Goal: Transaction & Acquisition: Purchase product/service

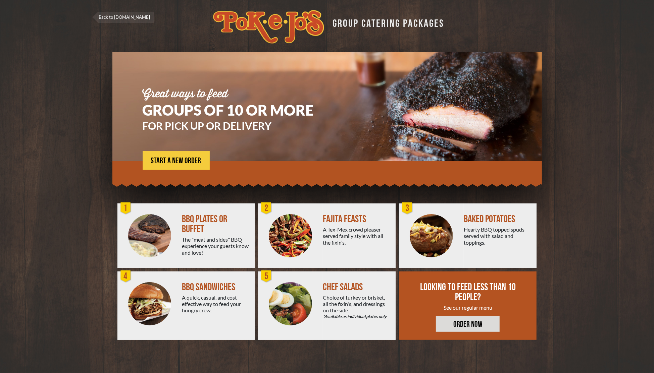
click at [182, 226] on div "BBQ PLATES OR BUFFET" at bounding box center [215, 224] width 67 height 20
click at [178, 158] on span "START A NEW ORDER" at bounding box center [176, 161] width 50 height 8
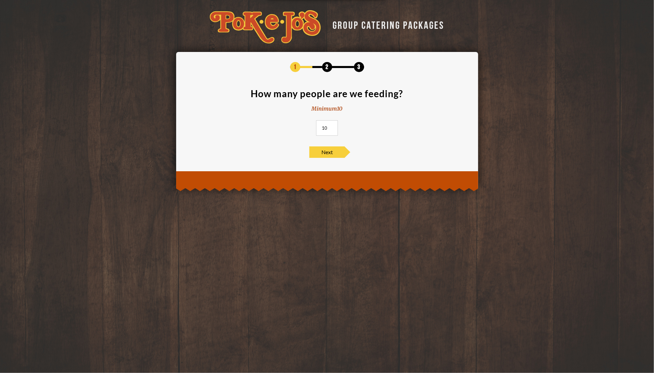
click at [222, 272] on div "GROUP CATERING PACKAGES 1 2 3 How many people are we feeding? Minimum 10 10 Next" at bounding box center [327, 186] width 654 height 373
click at [328, 129] on input "10" at bounding box center [327, 127] width 22 height 15
type input "1"
click at [113, 236] on div "GROUP CATERING PACKAGES 1 2 3 How many people are we feeding? Minimum 10 37 Next" at bounding box center [327, 186] width 654 height 373
click at [326, 123] on input "37" at bounding box center [327, 127] width 22 height 15
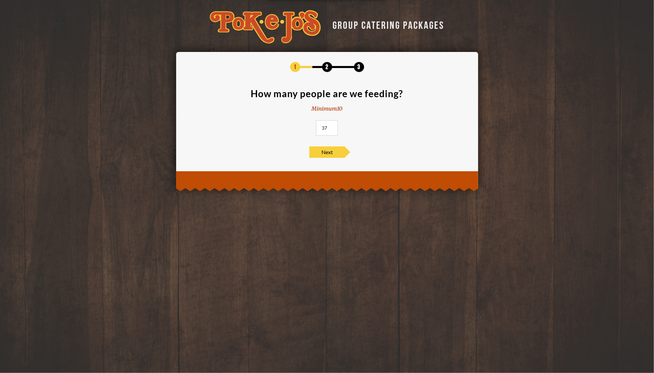
type input "3"
type input "40"
click at [322, 148] on span "Next" at bounding box center [326, 152] width 35 height 11
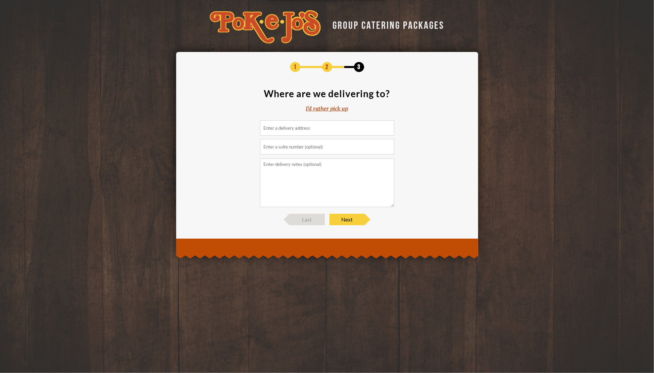
click at [299, 125] on input at bounding box center [327, 127] width 134 height 15
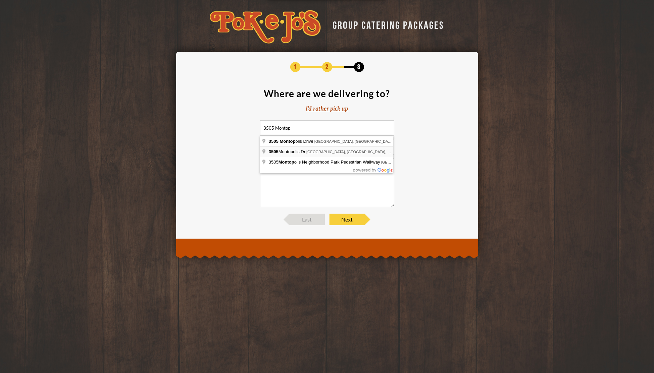
type input "3505 Montopolis Dr, Austin, TX, USA"
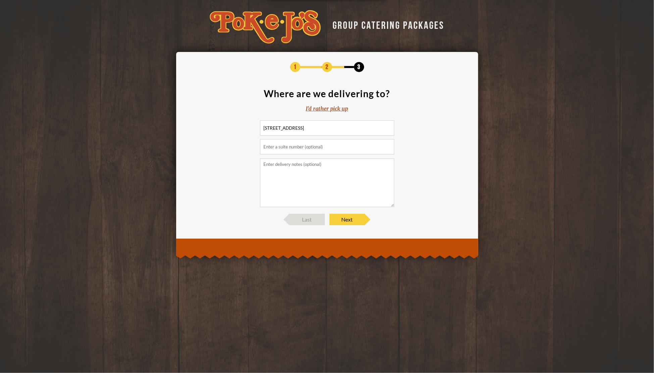
click at [300, 151] on input "text" at bounding box center [327, 146] width 134 height 15
type input "Bldg A"
click at [282, 172] on textarea at bounding box center [327, 183] width 134 height 49
type textarea "Deliver to lobby."
click at [344, 218] on span "Next" at bounding box center [347, 219] width 35 height 11
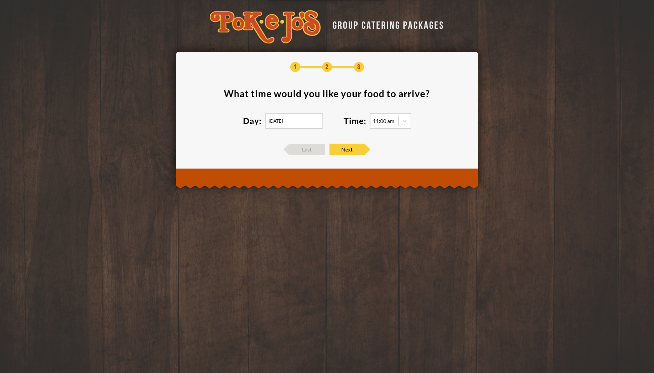
click at [300, 118] on input "09/11/2025" at bounding box center [293, 120] width 57 height 15
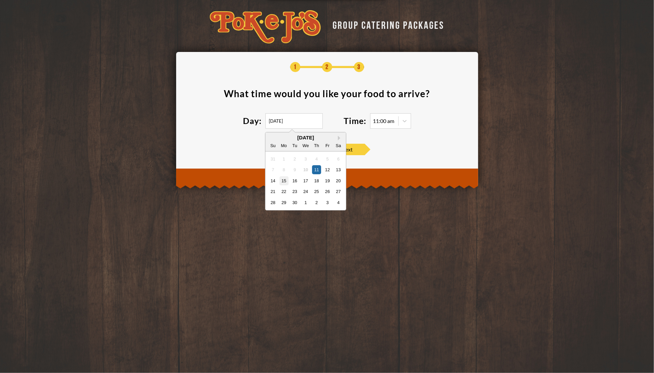
click at [285, 183] on div "15" at bounding box center [283, 180] width 9 height 9
type input "09/15/2025"
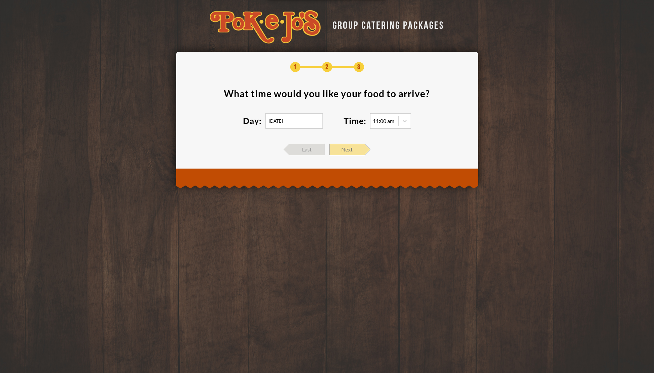
click at [354, 149] on span "Next" at bounding box center [347, 149] width 35 height 11
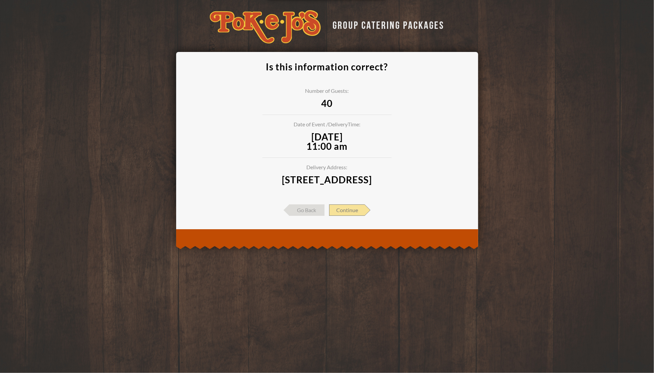
click at [348, 216] on span "Continue" at bounding box center [347, 210] width 36 height 11
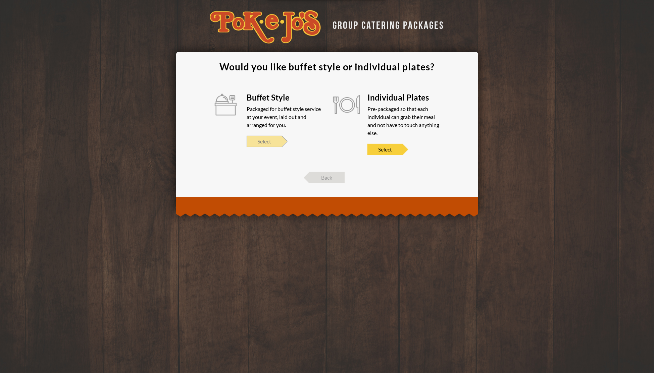
click at [268, 145] on span "Select" at bounding box center [264, 141] width 35 height 11
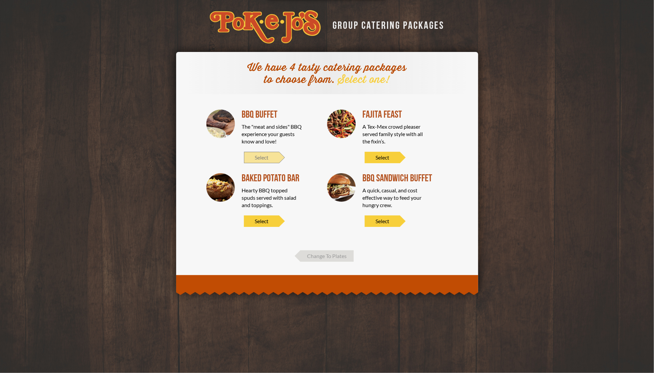
click at [256, 156] on span "Select" at bounding box center [261, 157] width 35 height 11
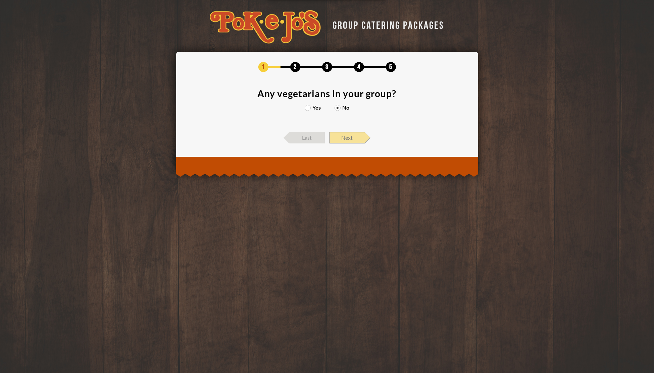
click at [353, 138] on span "Next" at bounding box center [347, 137] width 35 height 11
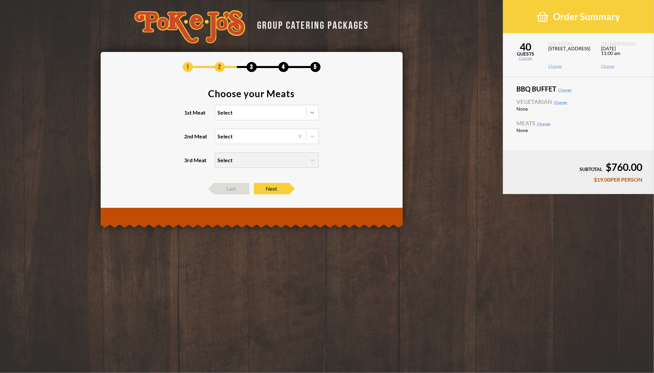
click at [311, 117] on div at bounding box center [312, 113] width 12 height 12
click at [189, 116] on input "1st Meat Select" at bounding box center [189, 116] width 0 height 0
click at [247, 127] on div "Brisket" at bounding box center [266, 126] width 103 height 9
click at [189, 116] on input "1st Meat option Brisket focused, 1 of 6. 6 results available. Use Up and Down t…" at bounding box center [189, 116] width 0 height 0
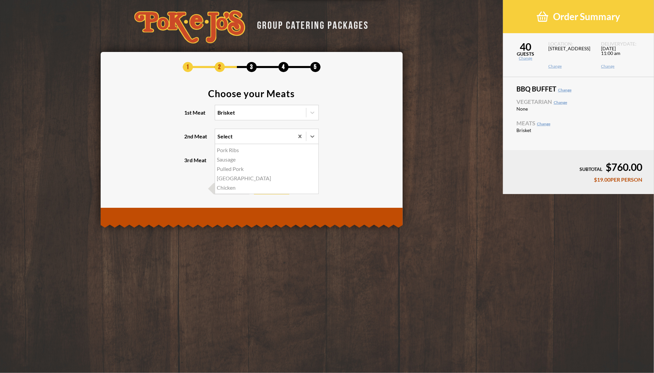
click at [254, 138] on div "Select" at bounding box center [254, 136] width 79 height 15
click at [189, 140] on input "2nd Meat option Pork Ribs focused, 1 of 5. 5 results available. Use Up and Down…" at bounding box center [189, 140] width 0 height 0
click at [258, 183] on div "[GEOGRAPHIC_DATA]" at bounding box center [266, 178] width 103 height 9
click at [189, 140] on input "2nd Meat option Turkey focused, 4 of 5. 5 results available. Use Up and Down to…" at bounding box center [189, 140] width 0 height 0
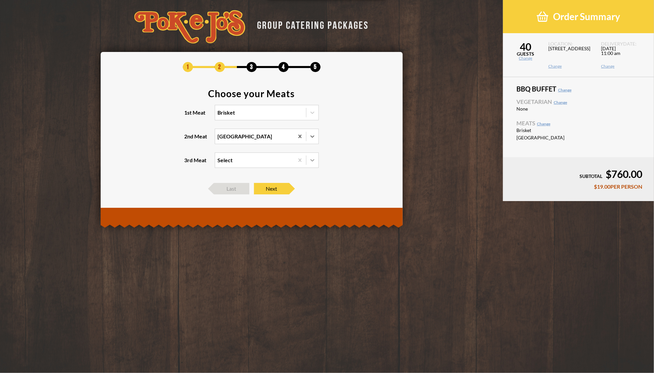
click at [311, 161] on icon at bounding box center [312, 160] width 7 height 7
click at [189, 163] on input "3rd Meat Select" at bounding box center [189, 163] width 0 height 0
click at [244, 185] on div "Sausage +$2.00/PERSON" at bounding box center [266, 183] width 103 height 9
click at [189, 163] on input "3rd Meat option Sausage focused, 2 of 4. 4 results available. Use Up and Down t…" at bounding box center [189, 163] width 0 height 0
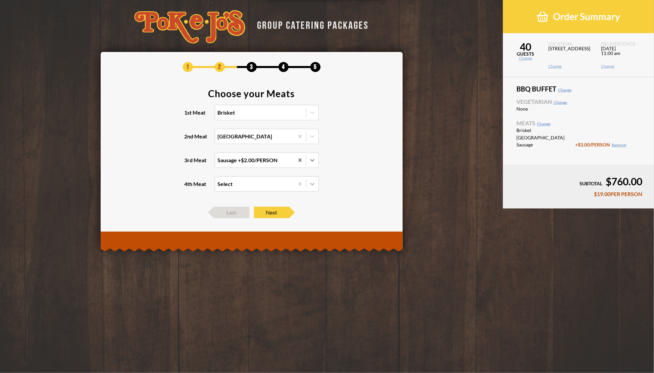
click at [312, 185] on icon at bounding box center [312, 184] width 4 height 2
click at [189, 187] on input "4th Meat Select" at bounding box center [189, 187] width 0 height 0
click at [340, 185] on section "Choose your Meats 1st Meat Brisket 2nd Meat Turkey 3rd Meat Sausage +$2.00/PERS…" at bounding box center [252, 144] width 282 height 111
click at [275, 211] on span "Next" at bounding box center [271, 212] width 35 height 11
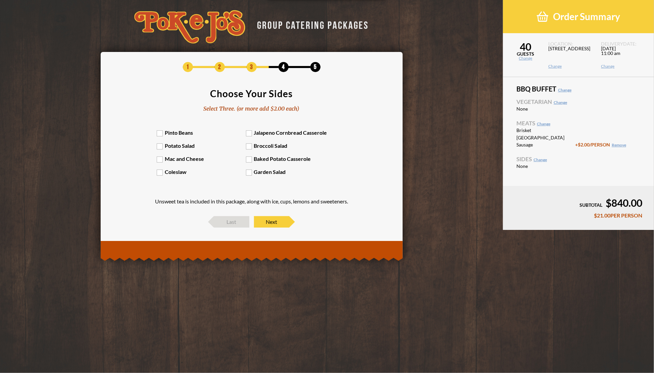
click at [138, 210] on div "1 2 3 4 5 Choose Your Sides Select Three. (or more add $2.00 each) Pinto Beans …" at bounding box center [252, 145] width 282 height 166
click at [162, 136] on label "Pinto Beans" at bounding box center [201, 133] width 89 height 6
click at [0, 0] on input "Pinto Beans" at bounding box center [0, 0] width 0 height 0
click at [160, 141] on div "Pinto Beans Jalapeno Cornbread Casserole Potato Salad Broccoli Salad Mac and Ch…" at bounding box center [252, 156] width 190 height 53
click at [160, 147] on label "Potato Salad" at bounding box center [201, 146] width 89 height 6
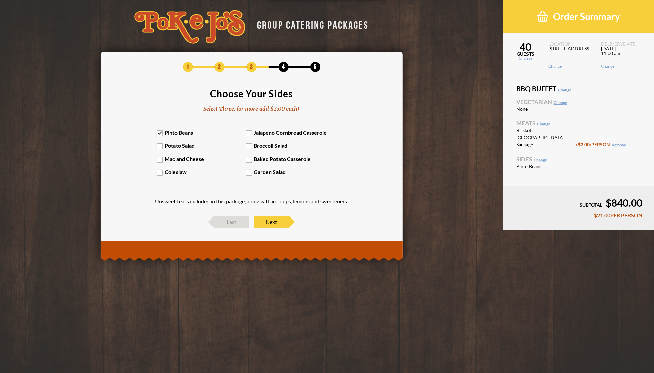
click at [0, 0] on input "Potato Salad" at bounding box center [0, 0] width 0 height 0
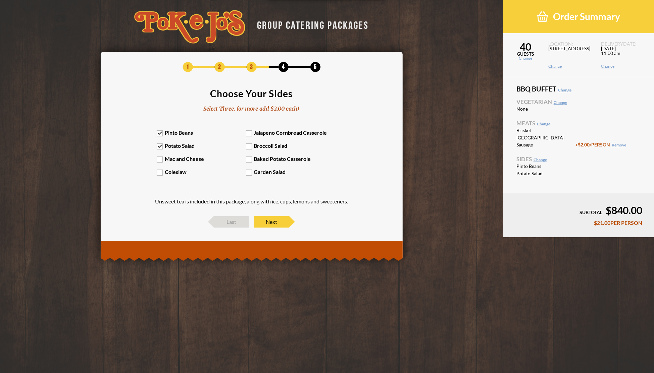
click at [158, 171] on label "Coleslaw" at bounding box center [201, 172] width 89 height 6
click at [0, 0] on input "Coleslaw" at bounding box center [0, 0] width 0 height 0
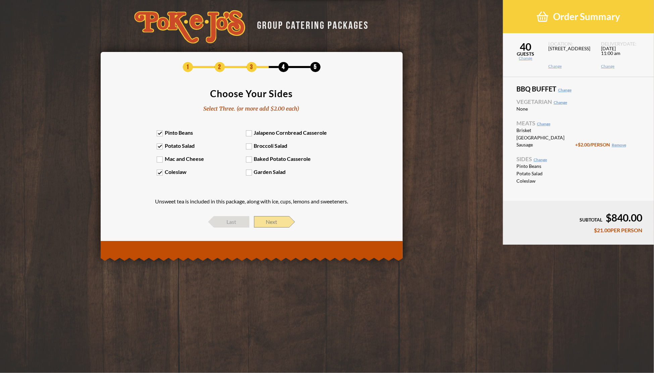
click at [282, 225] on span "Next" at bounding box center [271, 221] width 35 height 11
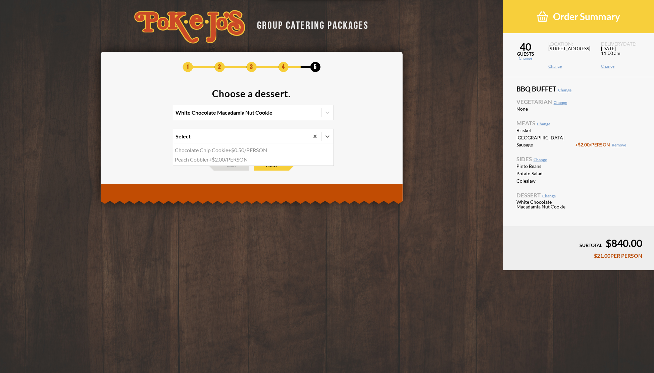
click at [217, 139] on div "Select" at bounding box center [241, 136] width 136 height 15
click at [147, 140] on input "option Chocolate Chip Cookie focused, 1 of 2. 2 results available. Use Up and D…" at bounding box center [147, 140] width 0 height 0
click at [291, 111] on div "White Chocolate Macadamia Nut Cookie" at bounding box center [247, 112] width 148 height 15
click at [147, 116] on input "White Chocolate Macadamia Nut Cookie" at bounding box center [147, 116] width 0 height 0
click at [320, 168] on footer "Last Next" at bounding box center [252, 164] width 282 height 11
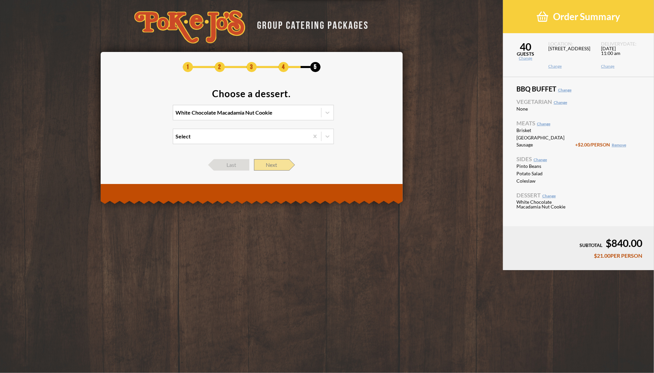
click at [279, 167] on span "Next" at bounding box center [271, 164] width 35 height 11
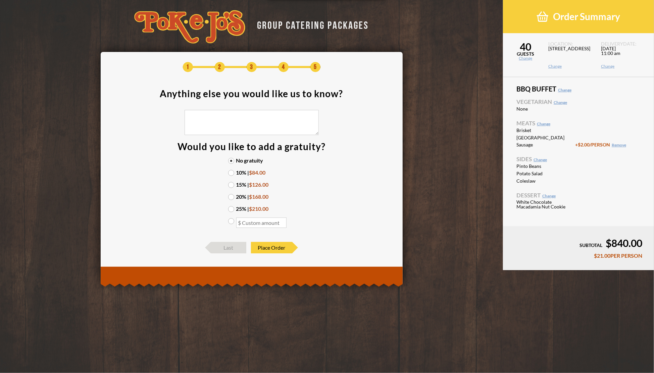
click at [230, 185] on label "15% | $126.00" at bounding box center [251, 184] width 47 height 5
click at [0, 0] on input "15% | $126.00" at bounding box center [0, 0] width 0 height 0
click at [232, 198] on label "20% | $168.00" at bounding box center [251, 196] width 47 height 5
click at [0, 0] on input "20% | $168.00" at bounding box center [0, 0] width 0 height 0
click at [277, 246] on span "Place Order" at bounding box center [271, 247] width 41 height 11
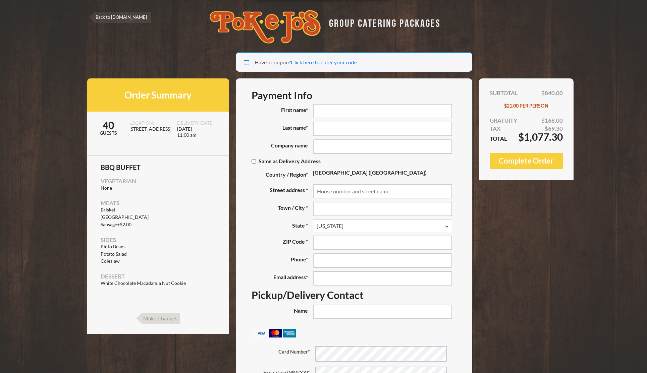
select select "[GEOGRAPHIC_DATA]"
click at [347, 112] on input "First name *" at bounding box center [382, 111] width 139 height 14
type input "[PERSON_NAME]"
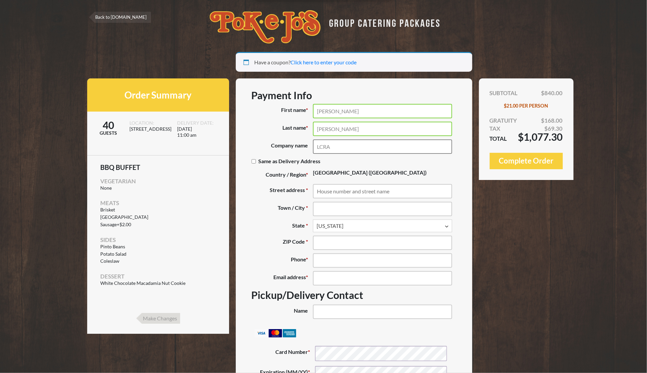
type input "LCRA"
type input "[STREET_ADDRESS]"
type input "Austin"
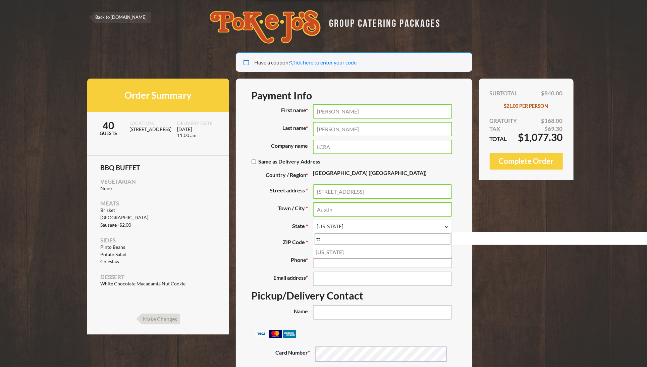
type input "t"
type input "78703"
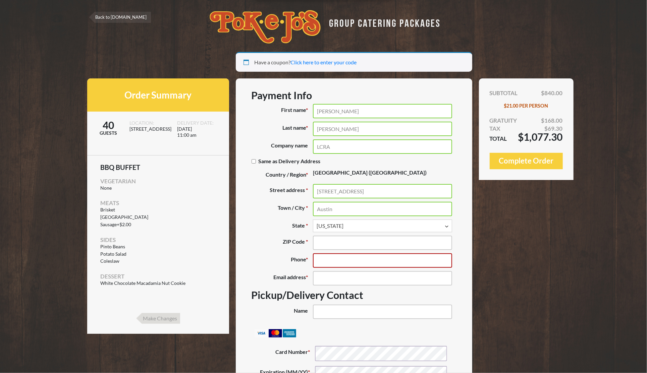
click at [356, 263] on input "Phone *" at bounding box center [382, 261] width 139 height 14
click at [353, 243] on input "ZIP Code *" at bounding box center [382, 243] width 139 height 14
type input "78703"
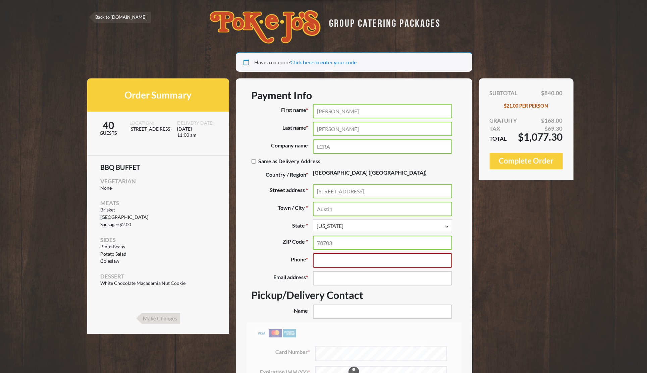
click at [340, 262] on input "Phone *" at bounding box center [382, 261] width 139 height 14
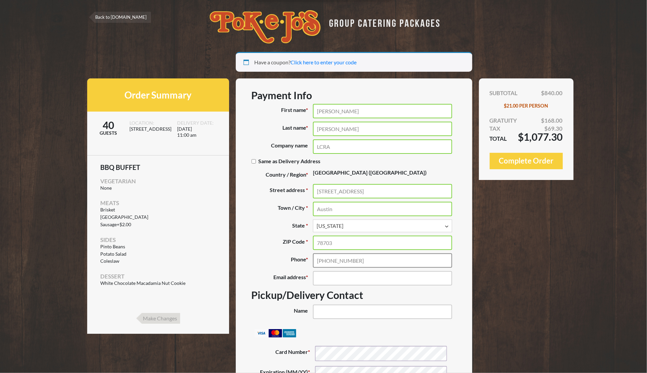
type input "[PHONE_NUMBER]"
click at [341, 277] on input "Email address *" at bounding box center [382, 278] width 139 height 14
type input "[EMAIL_ADDRESS][DOMAIN_NAME]"
click at [345, 312] on input "Name (optional)" at bounding box center [382, 312] width 139 height 14
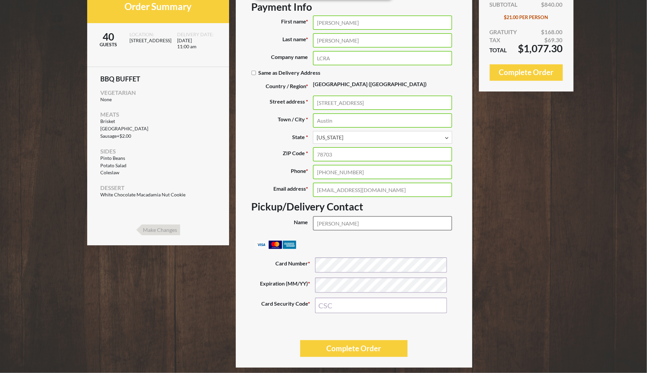
scroll to position [89, 0]
type input "[PERSON_NAME]"
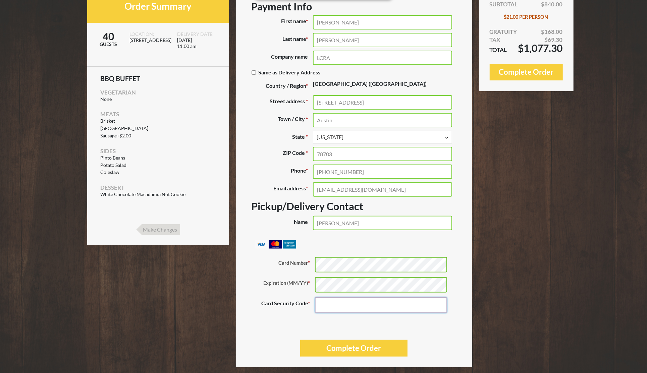
click at [349, 303] on input "Card Security Code *" at bounding box center [381, 306] width 132 height 16
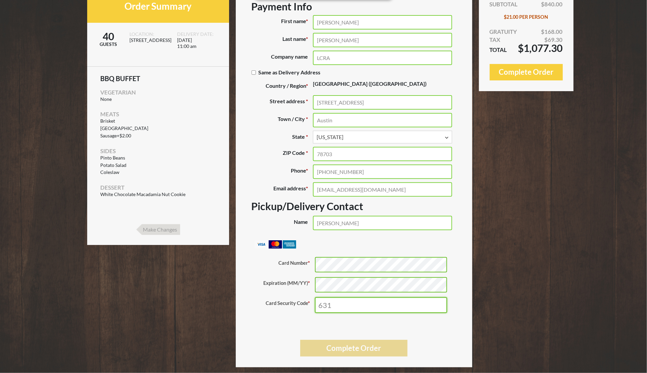
type input "631"
click at [360, 348] on button "Complete Order" at bounding box center [354, 348] width 108 height 16
